Goal: Task Accomplishment & Management: Manage account settings

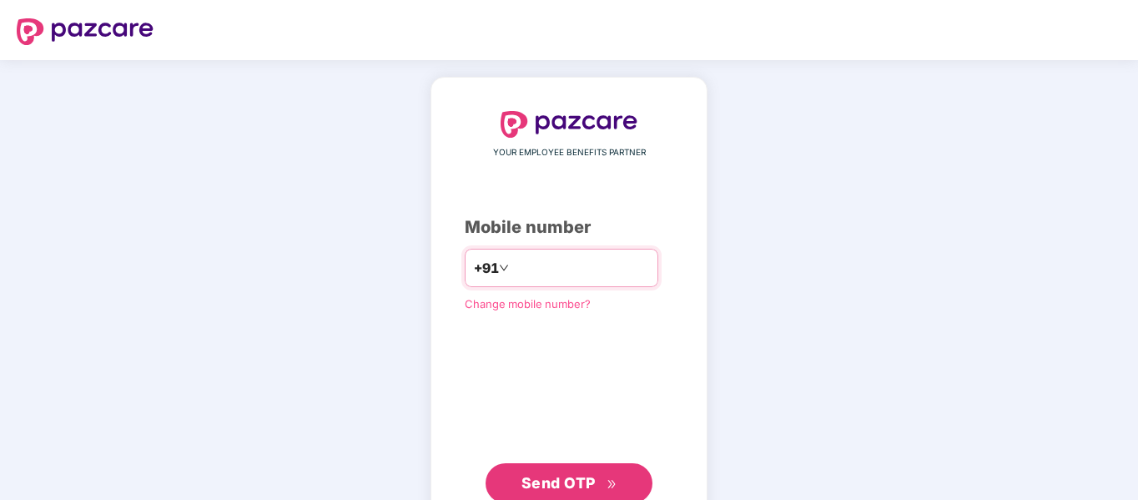
drag, startPoint x: 504, startPoint y: 1, endPoint x: 570, endPoint y: 275, distance: 281.6
click at [570, 275] on input "number" at bounding box center [580, 268] width 137 height 27
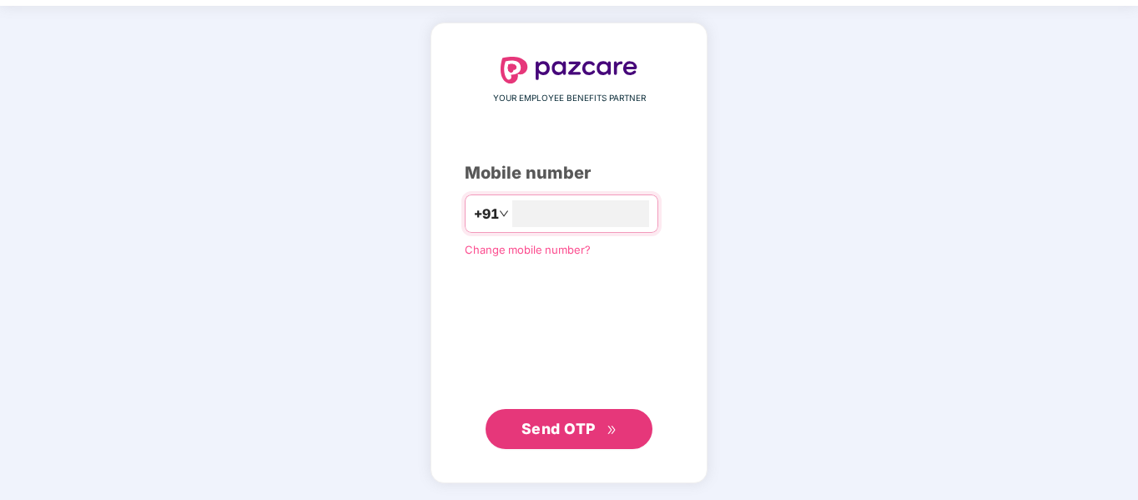
type input "**********"
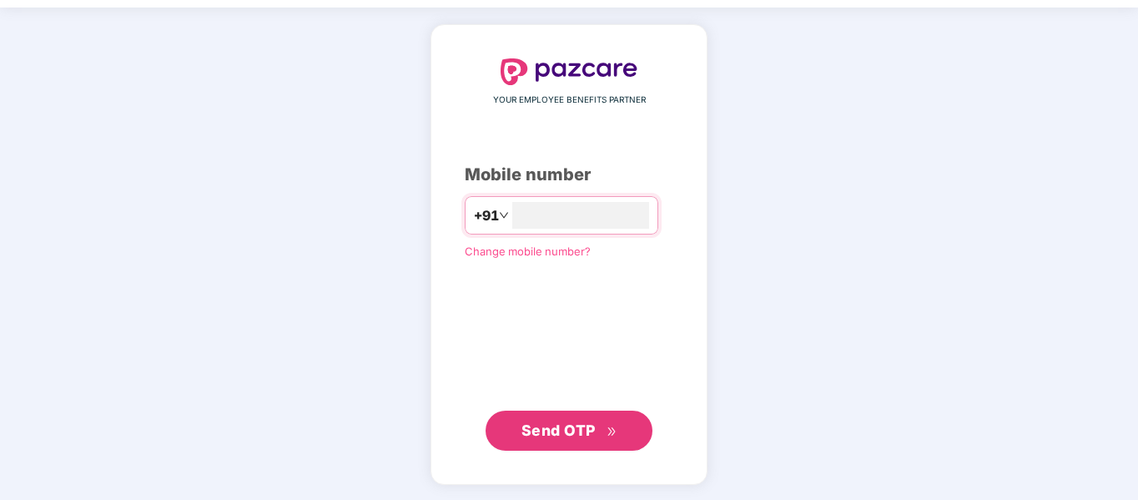
click at [575, 427] on span "Send OTP" at bounding box center [559, 430] width 74 height 18
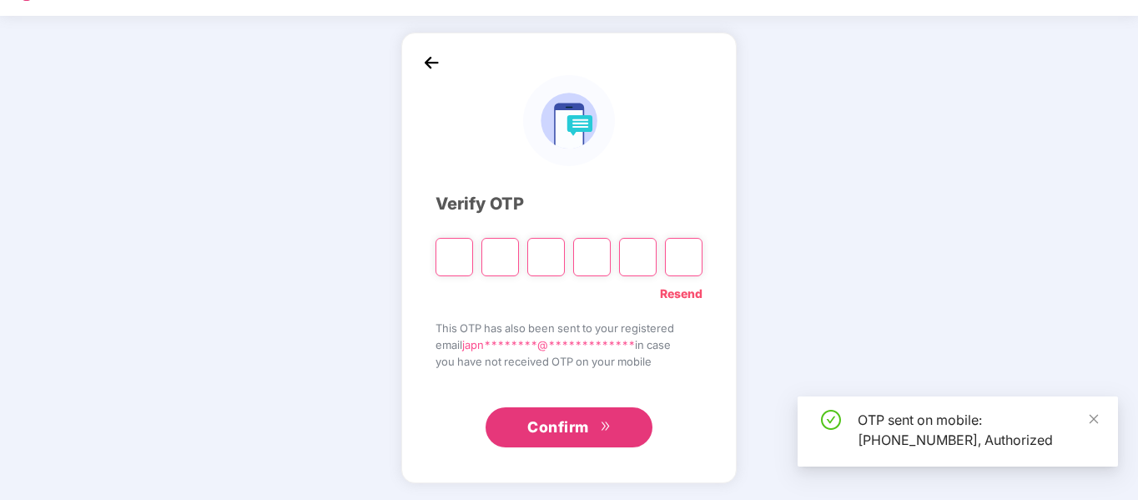
scroll to position [44, 0]
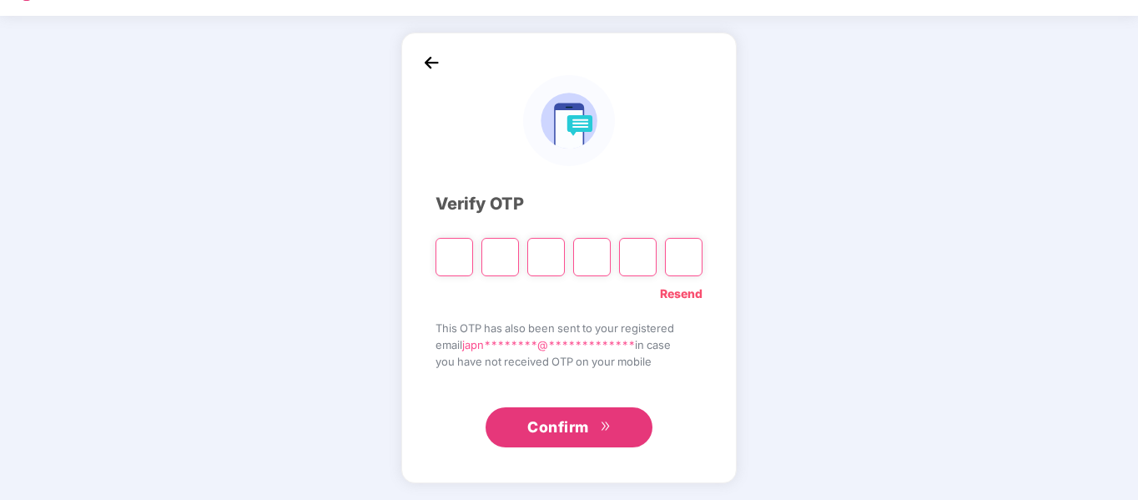
paste input "*"
type input "*"
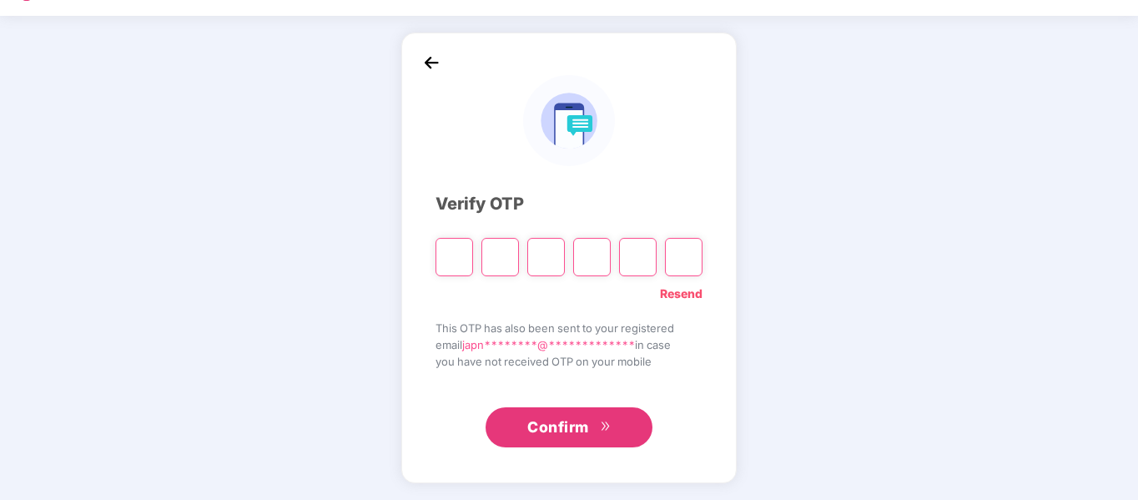
type input "*"
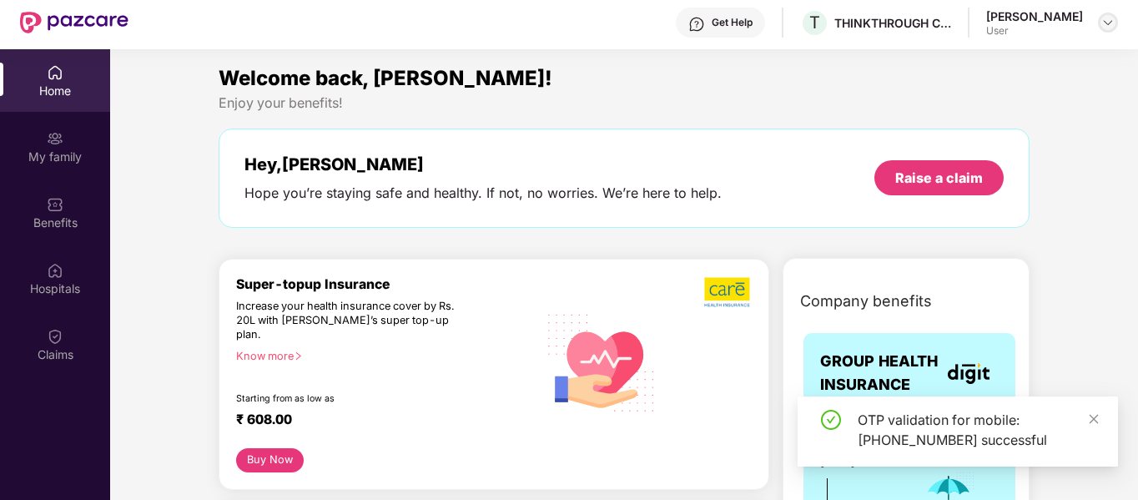
click at [1104, 29] on div at bounding box center [1108, 23] width 20 height 20
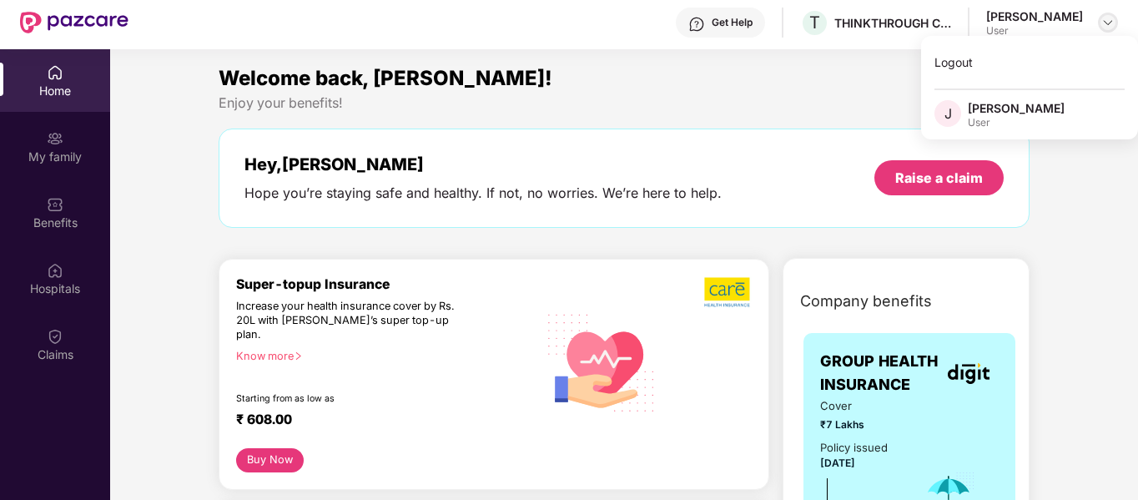
click at [1106, 27] on img at bounding box center [1108, 22] width 13 height 13
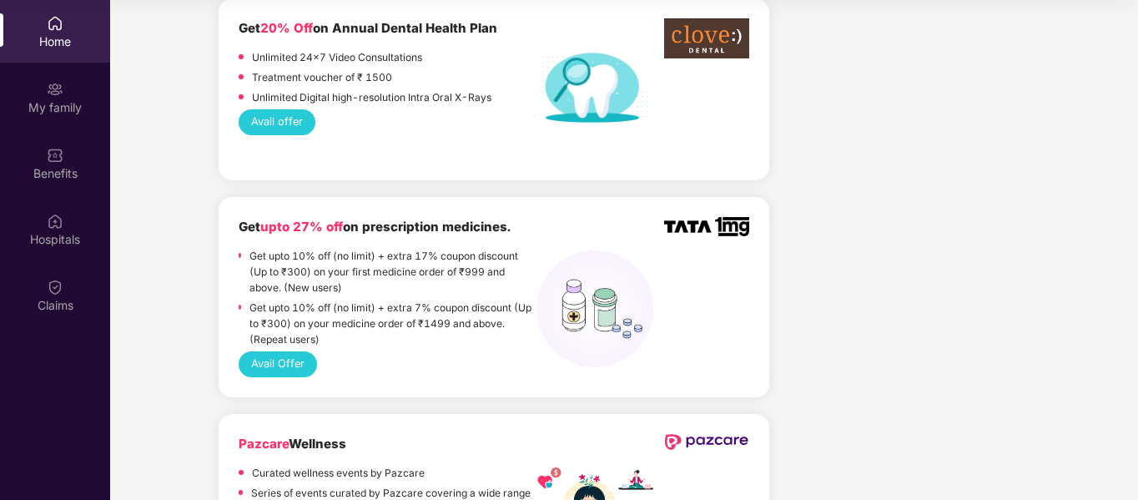
scroll to position [452, 0]
